Goal: Task Accomplishment & Management: Complete application form

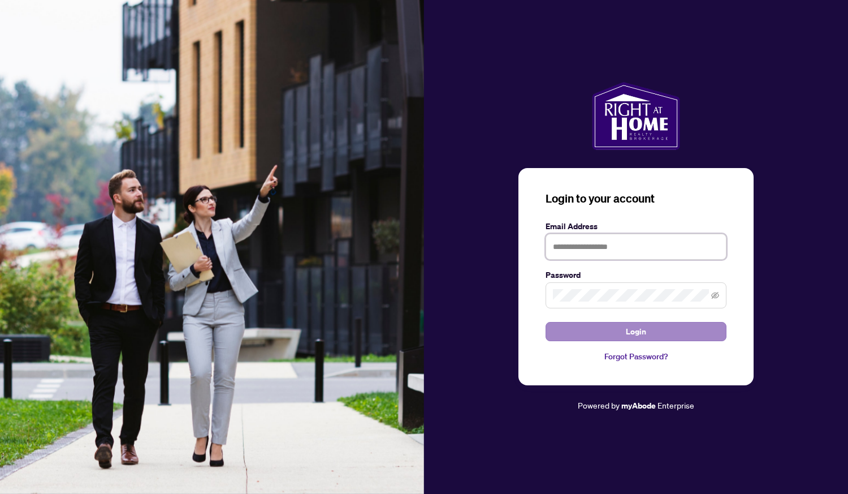
type input "**********"
click at [626, 331] on span "Login" at bounding box center [636, 331] width 20 height 18
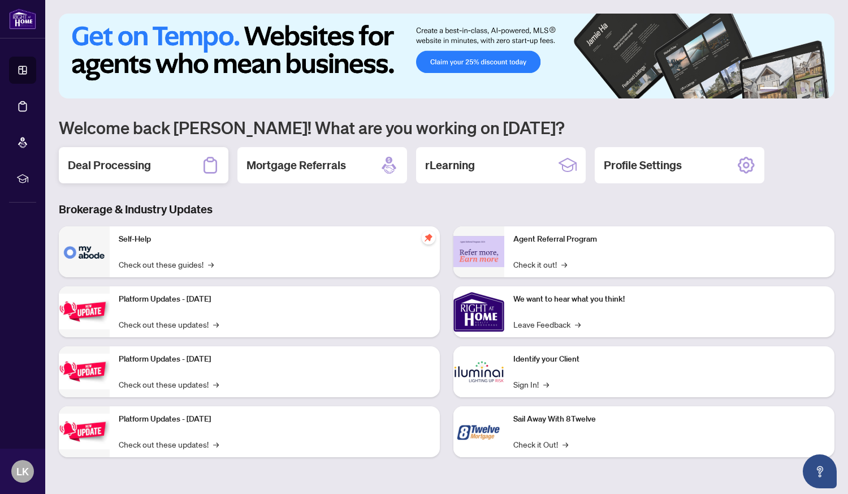
click at [118, 158] on h2 "Deal Processing" at bounding box center [109, 165] width 83 height 16
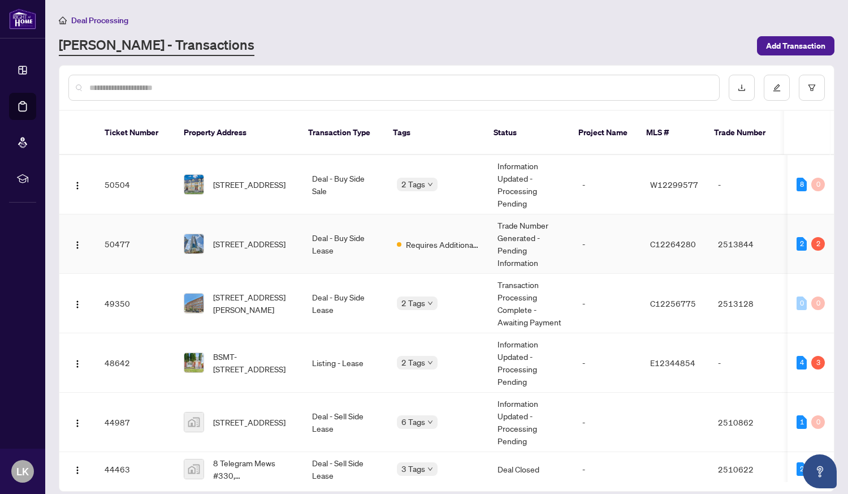
click at [452, 237] on td "Requires Additional Docs" at bounding box center [438, 243] width 101 height 59
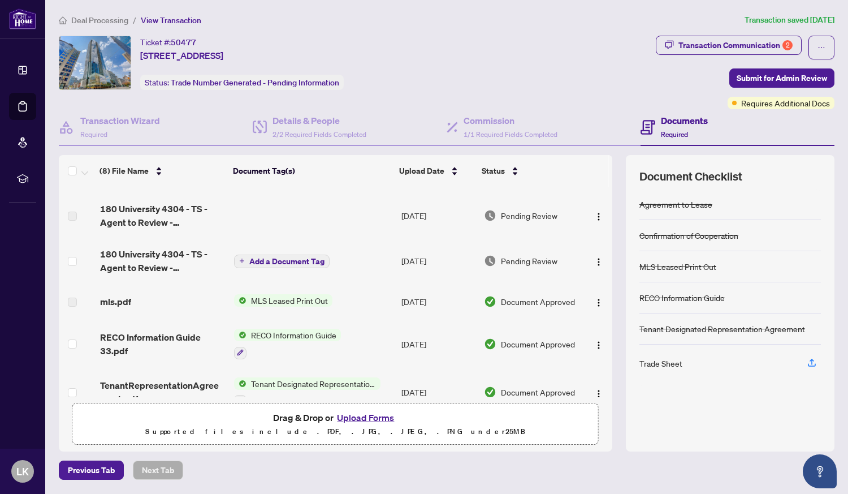
scroll to position [57, 0]
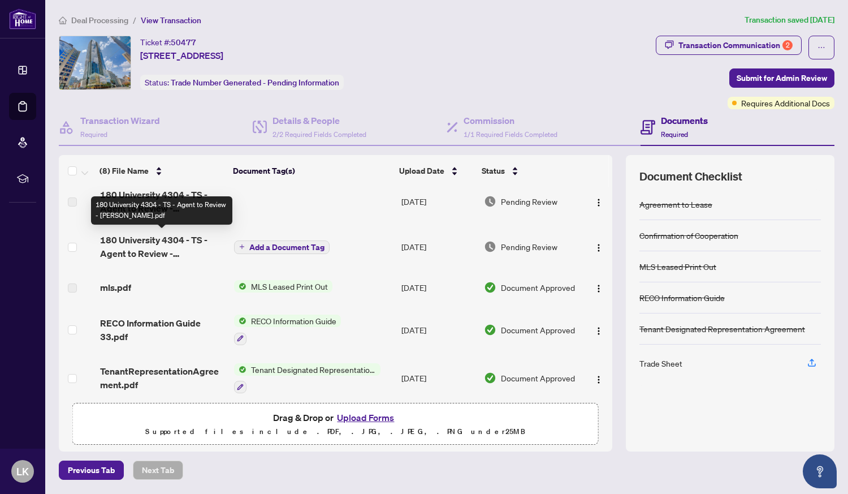
click at [140, 247] on span "180 University 4304 - TS - Agent to Review - [PERSON_NAME].pdf" at bounding box center [162, 246] width 125 height 27
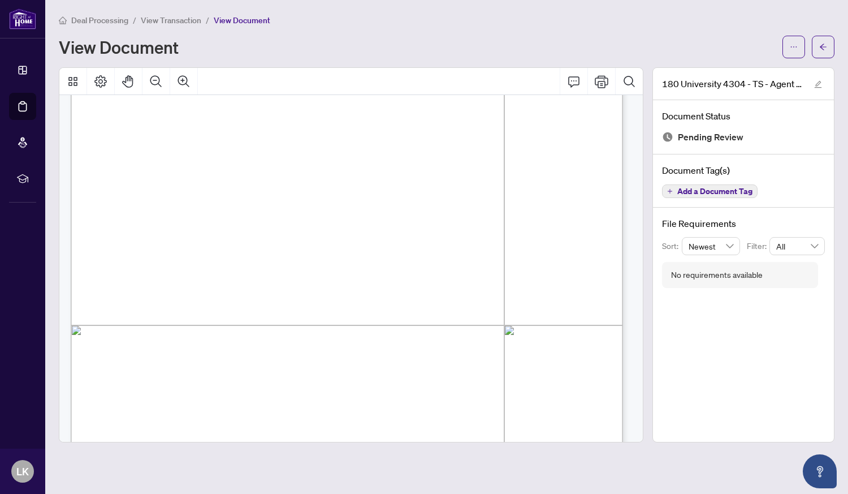
scroll to position [226, 0]
click at [789, 49] on button "button" at bounding box center [793, 47] width 23 height 23
click at [469, 198] on div "Page 1" at bounding box center [512, 450] width 882 height 1141
click at [788, 41] on button "button" at bounding box center [793, 47] width 23 height 23
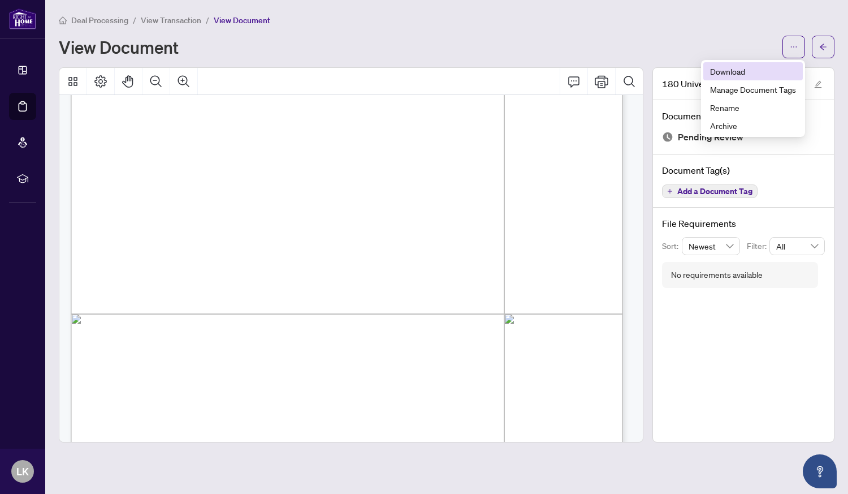
click at [736, 72] on span "Download" at bounding box center [753, 71] width 86 height 12
click at [829, 47] on button "button" at bounding box center [823, 47] width 23 height 23
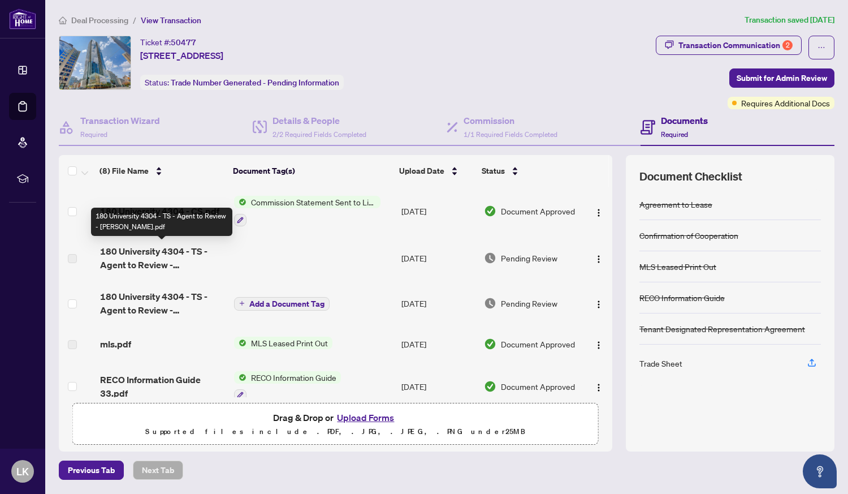
click at [172, 258] on span "180 University 4304 - TS - Agent to Review - [PERSON_NAME].pdf" at bounding box center [162, 257] width 125 height 27
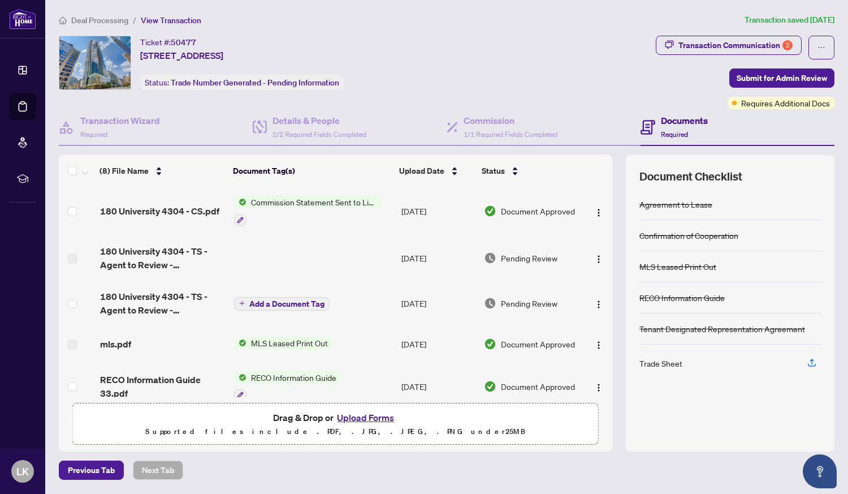
click at [375, 421] on button "Upload Forms" at bounding box center [366, 417] width 64 height 15
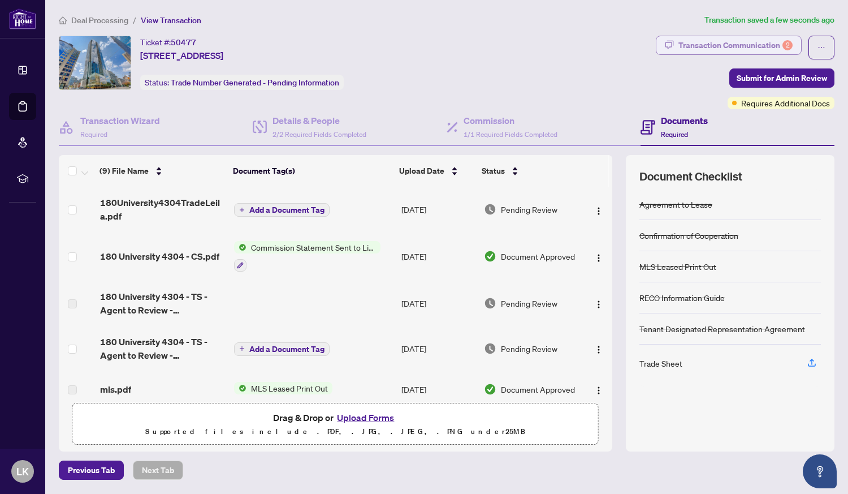
click at [741, 42] on div "Transaction Communication 2" at bounding box center [735, 45] width 114 height 18
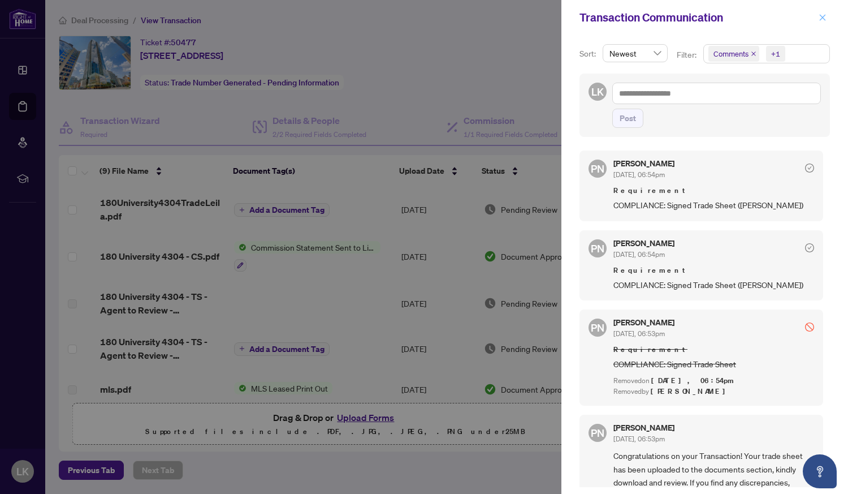
click at [826, 21] on icon "close" at bounding box center [823, 18] width 8 height 8
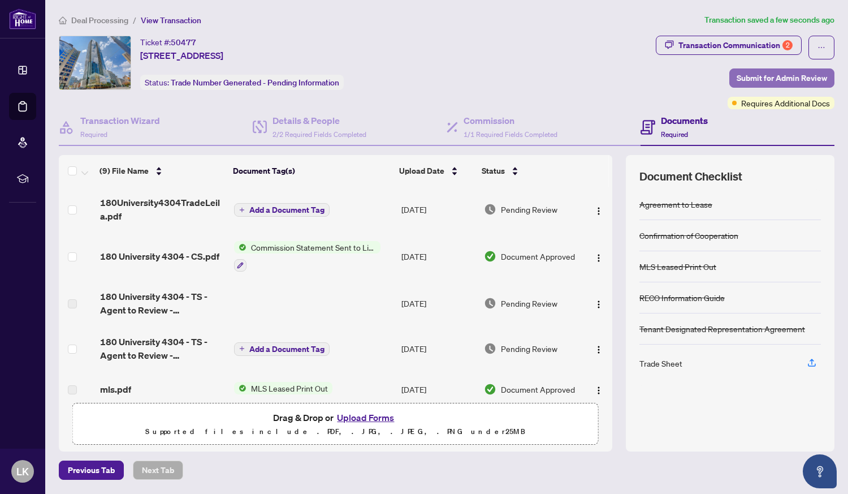
click at [768, 75] on span "Submit for Admin Review" at bounding box center [782, 78] width 90 height 18
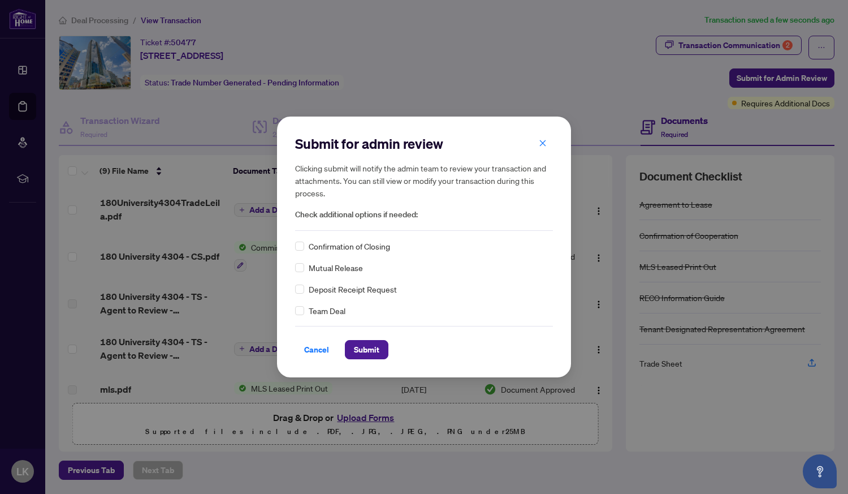
click at [366, 249] on span "Confirmation of Closing" at bounding box center [349, 246] width 81 height 12
click at [360, 345] on span "Submit" at bounding box center [366, 349] width 25 height 18
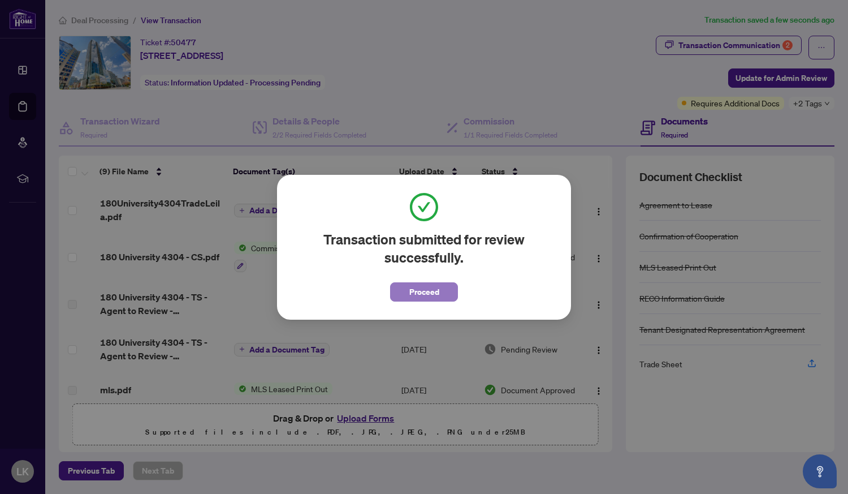
click at [431, 295] on span "Proceed" at bounding box center [424, 292] width 30 height 18
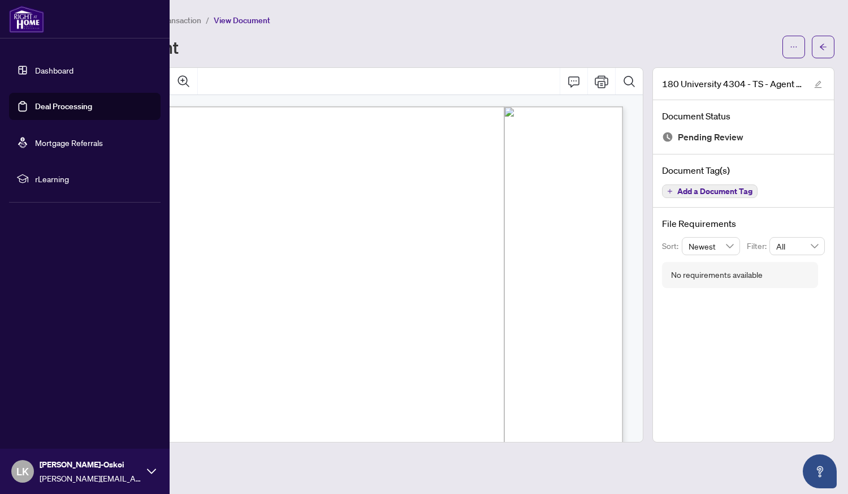
click at [67, 75] on link "Dashboard" at bounding box center [54, 70] width 38 height 10
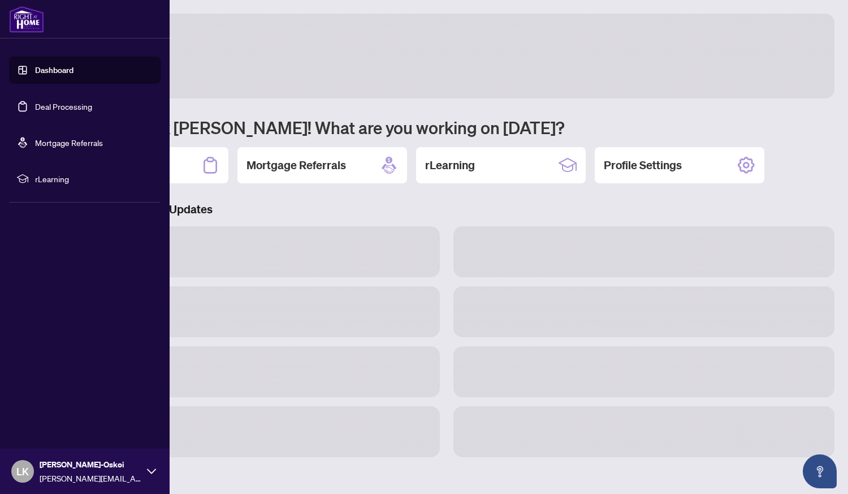
click at [60, 107] on link "Deal Processing" at bounding box center [63, 106] width 57 height 10
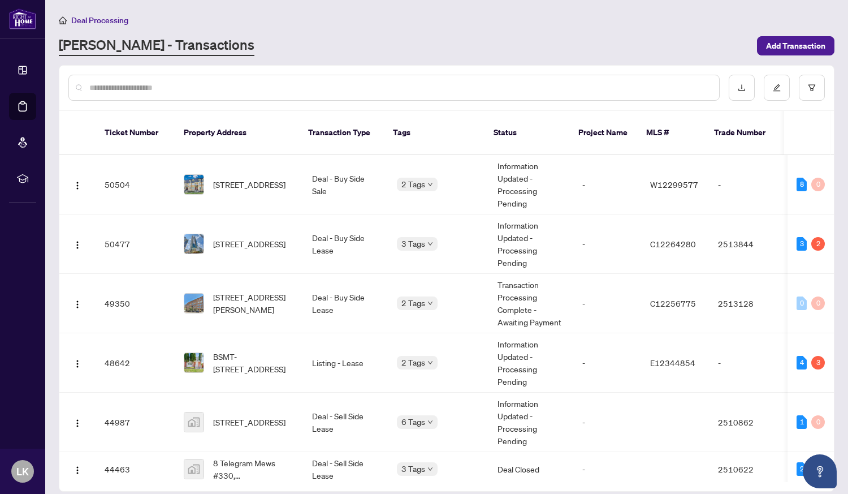
click at [399, 41] on div "[PERSON_NAME] - Transactions" at bounding box center [404, 46] width 691 height 20
